Goal: Task Accomplishment & Management: Manage account settings

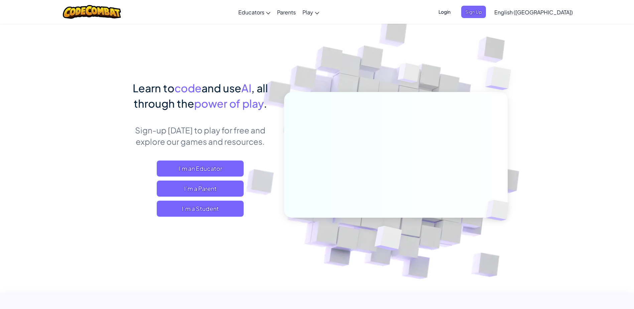
click at [455, 15] on span "Login" at bounding box center [445, 12] width 20 height 12
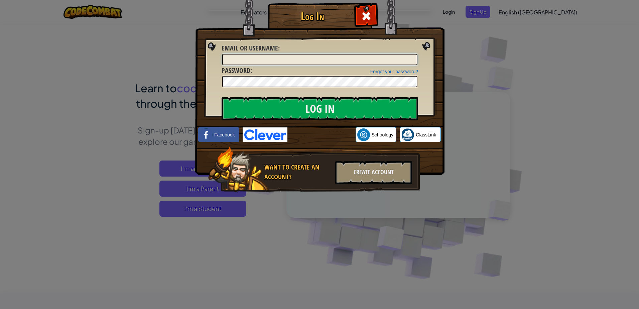
click at [327, 62] on input "Email or Username :" at bounding box center [319, 59] width 195 height 11
type input "32bgallegos@torcschools.net"
click at [281, 128] on img at bounding box center [265, 134] width 45 height 14
click at [283, 136] on img at bounding box center [265, 134] width 45 height 14
click at [287, 71] on div "Forgot your password? Password :" at bounding box center [320, 77] width 197 height 22
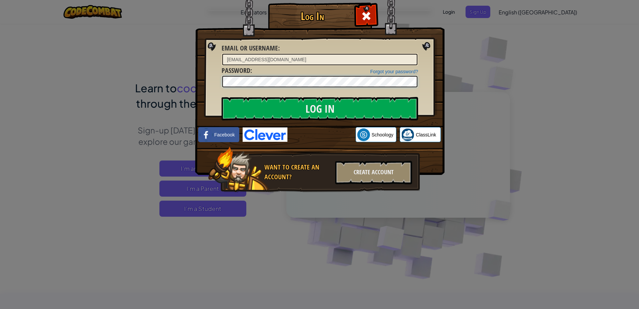
click at [222, 97] on input "Log In" at bounding box center [320, 108] width 197 height 23
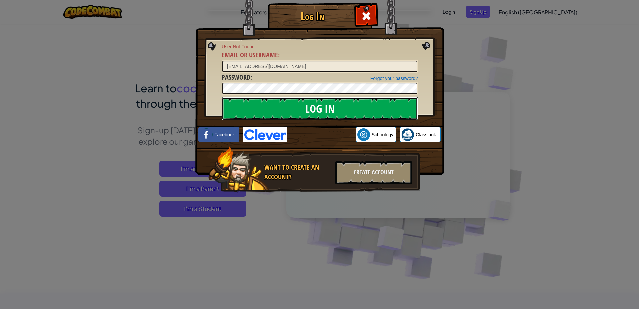
click at [321, 104] on input "Log In" at bounding box center [320, 108] width 197 height 23
click at [222, 97] on input "Log In" at bounding box center [320, 108] width 197 height 23
click at [335, 106] on input "Log In" at bounding box center [320, 108] width 197 height 23
click at [222, 97] on input "Log In" at bounding box center [320, 108] width 197 height 23
click at [366, 16] on span at bounding box center [366, 16] width 11 height 11
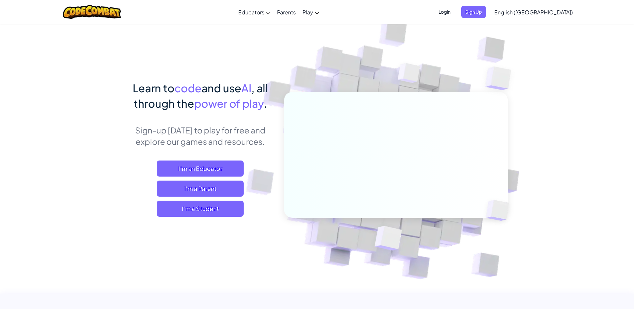
click at [455, 13] on span "Login" at bounding box center [445, 12] width 20 height 12
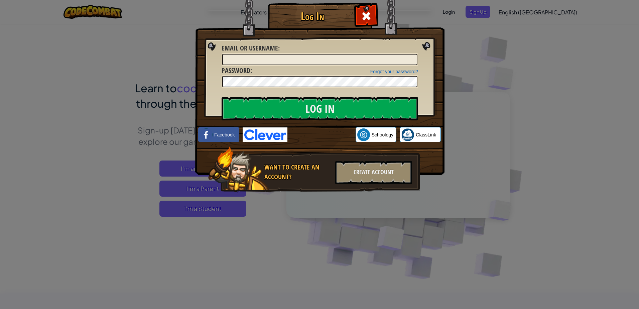
click at [299, 53] on div at bounding box center [320, 59] width 197 height 13
click at [297, 58] on input "Email or Username :" at bounding box center [319, 59] width 195 height 11
click at [447, 217] on div "Log In Unknown Error Email or Username : Forgot your password? Password : Log I…" at bounding box center [319, 154] width 639 height 309
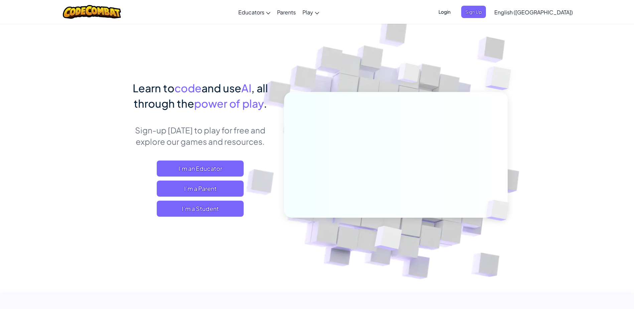
click at [455, 12] on span "Login" at bounding box center [445, 12] width 20 height 12
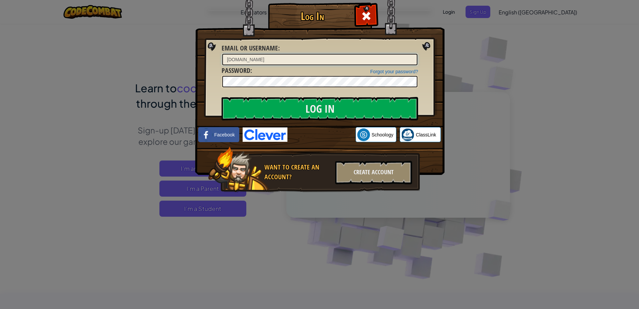
click at [253, 60] on input "32bgallegos2torcschools.net" at bounding box center [319, 59] width 195 height 11
click at [255, 60] on input "32bgallegos2torcschools.net" at bounding box center [319, 59] width 195 height 11
type input "32bgallegos2torcschools.net"
click at [174, 115] on div "Log In Unknown Error Email or Username : 32bgallegos2torcschools.net Forgot you…" at bounding box center [319, 154] width 639 height 309
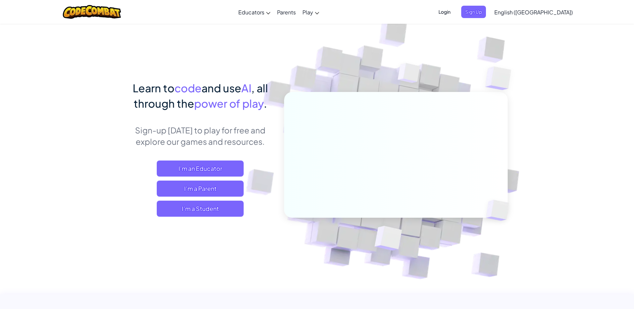
click at [455, 6] on span "Login" at bounding box center [445, 12] width 20 height 12
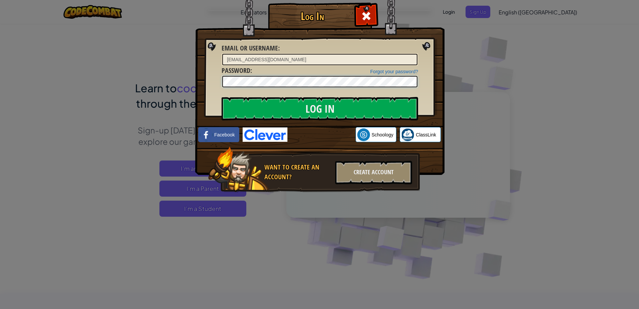
click at [222, 97] on input "Log In" at bounding box center [320, 108] width 197 height 23
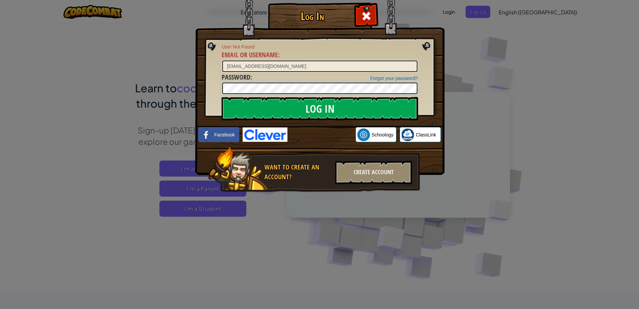
click at [222, 97] on input "Log In" at bounding box center [320, 108] width 197 height 23
click at [262, 66] on input "32bgallegos@torcschools.net" at bounding box center [319, 66] width 195 height 11
type input "[EMAIL_ADDRESS][DOMAIN_NAME]"
click at [375, 104] on input "Log In" at bounding box center [320, 108] width 197 height 23
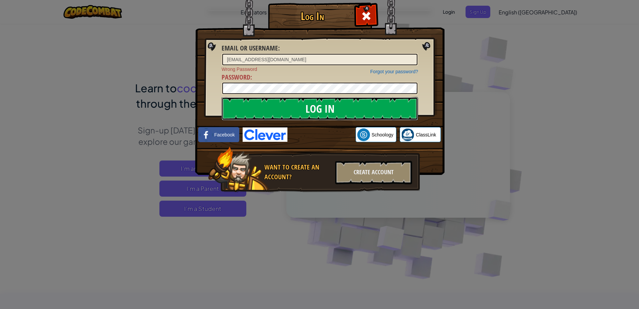
click at [393, 109] on input "Log In" at bounding box center [320, 108] width 197 height 23
click at [208, 92] on div "Log In Email or Username : 32bgallegos@tocschools.net Forgot your password? Wro…" at bounding box center [319, 107] width 223 height 195
click at [222, 97] on input "Log In" at bounding box center [320, 108] width 197 height 23
click at [391, 111] on input "Log In" at bounding box center [320, 108] width 197 height 23
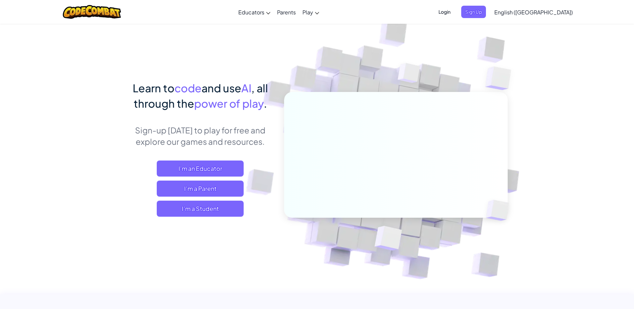
click at [471, 10] on div "Toggle navigation Educators Create Free Account School & District Solutions Tea…" at bounding box center [316, 12] width 637 height 24
click at [455, 11] on span "Login" at bounding box center [445, 12] width 20 height 12
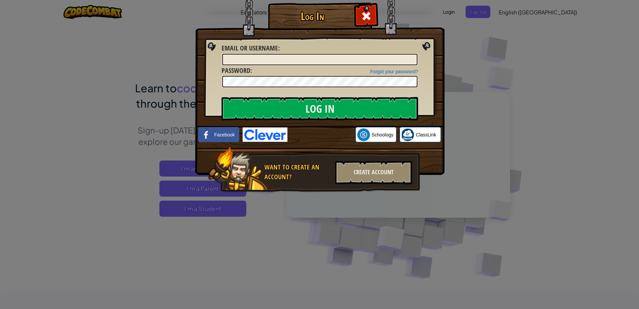
click at [328, 66] on div "Forgot your password? Password :" at bounding box center [320, 77] width 197 height 22
click at [329, 60] on input "Email or Username :" at bounding box center [319, 59] width 195 height 11
click at [263, 60] on input "[EMAIL_ADDRESS][DOMAIN_NAME]" at bounding box center [319, 59] width 195 height 11
type input "[EMAIL_ADDRESS][DOMAIN_NAME]"
click at [267, 88] on div at bounding box center [320, 81] width 197 height 13
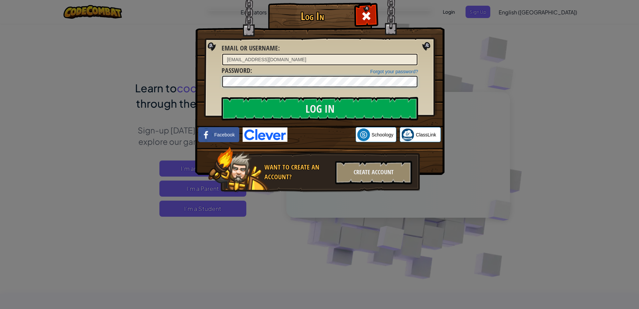
click at [222, 97] on input "Log In" at bounding box center [320, 108] width 197 height 23
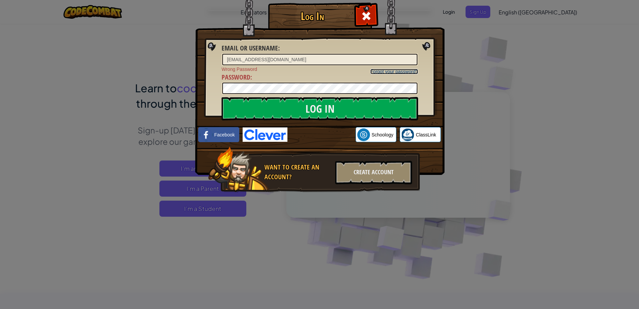
click at [375, 71] on link "Forgot your password?" at bounding box center [394, 71] width 48 height 5
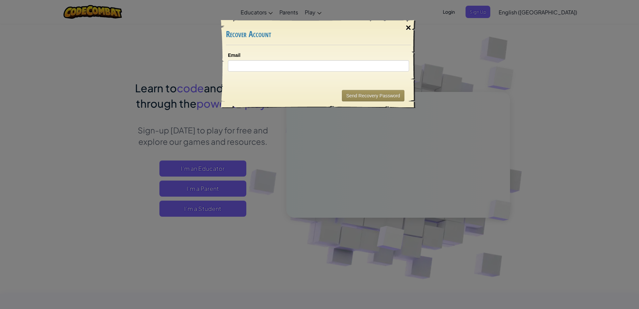
drag, startPoint x: 403, startPoint y: 25, endPoint x: 410, endPoint y: 28, distance: 7.2
click at [404, 25] on div "×" at bounding box center [408, 27] width 15 height 19
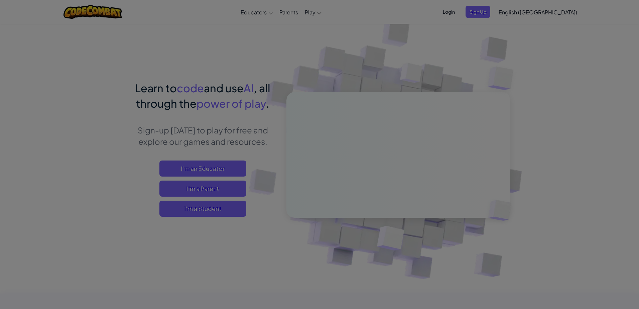
click at [410, 12] on div "×" at bounding box center [408, 2] width 15 height 19
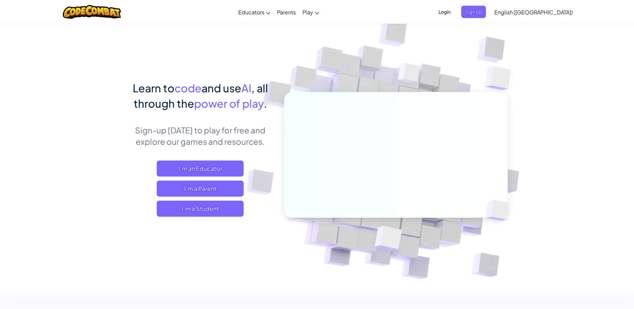
click at [455, 13] on span "Login" at bounding box center [445, 12] width 20 height 12
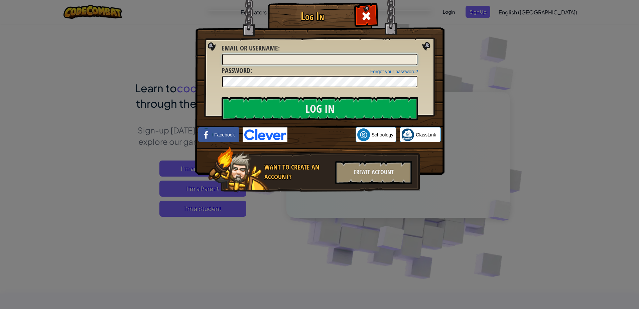
type input "[EMAIL_ADDRESS][DOMAIN_NAME]"
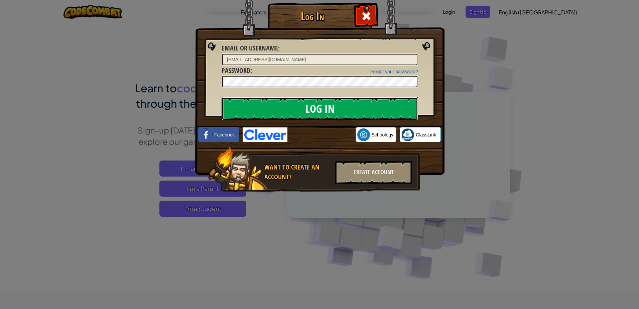
click at [304, 107] on input "Log In" at bounding box center [320, 108] width 197 height 23
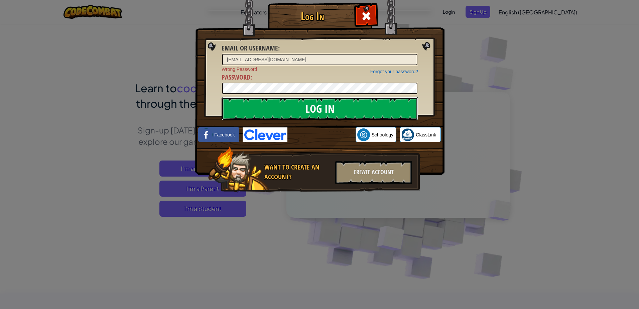
click at [304, 107] on input "Log In" at bounding box center [320, 108] width 197 height 23
click at [305, 113] on input "Log In" at bounding box center [320, 108] width 197 height 23
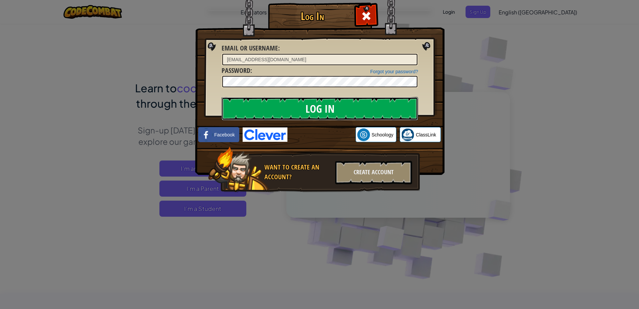
click at [310, 109] on input "Log In" at bounding box center [320, 108] width 197 height 23
